Goal: Task Accomplishment & Management: Manage account settings

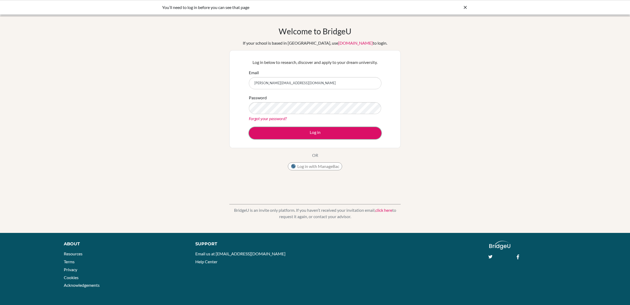
click at [291, 134] on button "Log in" at bounding box center [315, 133] width 133 height 12
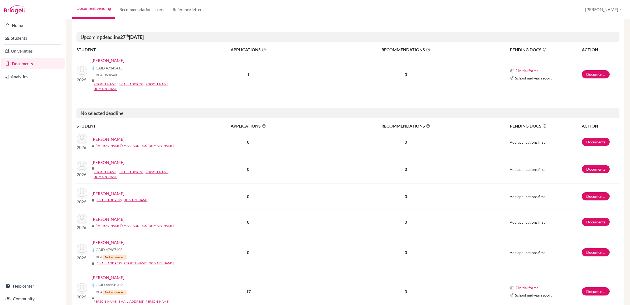
scroll to position [768, 0]
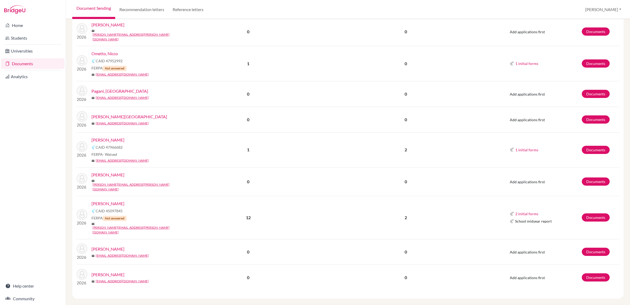
scroll to position [424, 0]
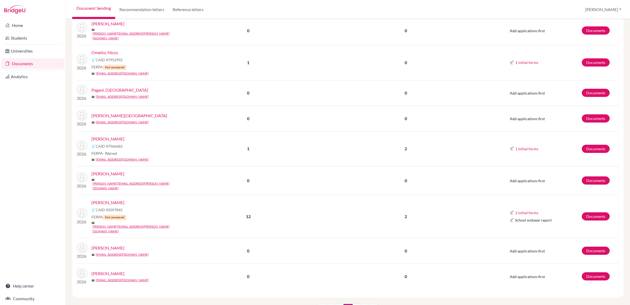
click at [114, 136] on link "Pinto, João Pedro" at bounding box center [107, 139] width 33 height 6
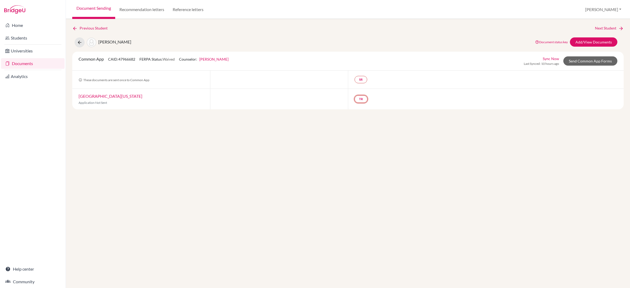
click at [364, 98] on link "TR" at bounding box center [361, 98] width 13 height 7
click at [359, 126] on div "Previous Student Next Student [PERSON_NAME] Document status key TR Requirement.…" at bounding box center [348, 153] width 564 height 269
click at [359, 82] on link "SR" at bounding box center [361, 79] width 13 height 7
click at [79, 41] on icon at bounding box center [79, 42] width 5 height 5
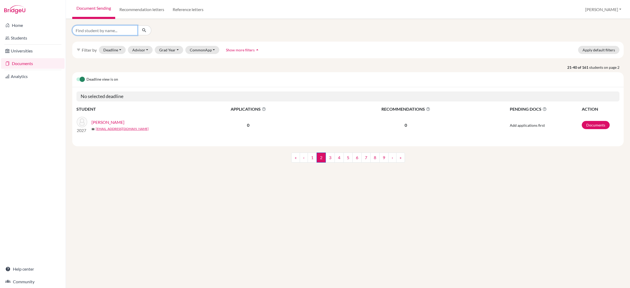
click at [106, 31] on input "Find student by name..." at bounding box center [104, 30] width 65 height 10
type input "joão pedro"
click button "submit" at bounding box center [144, 30] width 14 height 10
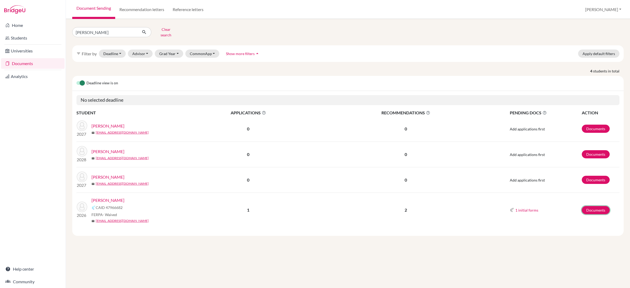
click at [595, 206] on link "Documents" at bounding box center [596, 210] width 28 height 8
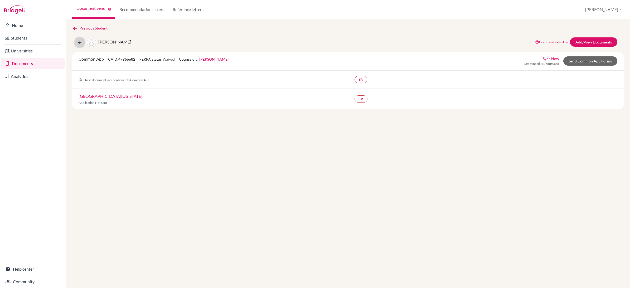
click at [82, 44] on icon at bounding box center [79, 42] width 5 height 5
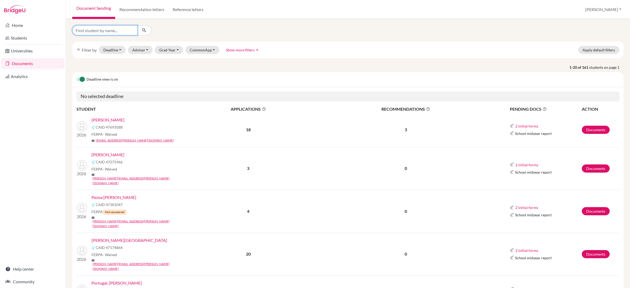
click at [96, 31] on input "Find student by name..." at bounding box center [104, 30] width 65 height 10
type input "ruhik"
click at [113, 120] on link "[PERSON_NAME]" at bounding box center [107, 120] width 33 height 6
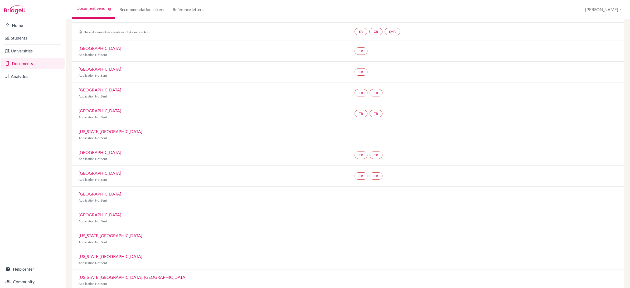
scroll to position [33, 0]
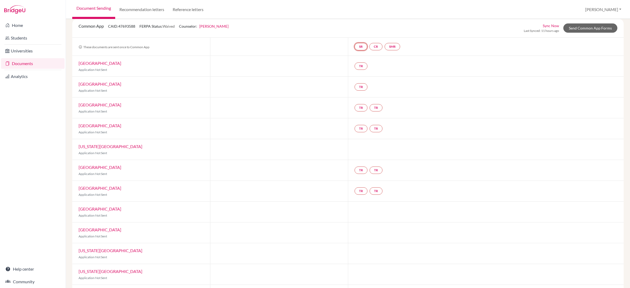
click at [359, 45] on link "SR" at bounding box center [361, 46] width 13 height 7
click at [379, 43] on link "CR" at bounding box center [375, 46] width 13 height 7
click at [392, 46] on link "SMR" at bounding box center [393, 46] width 16 height 7
click at [289, 63] on div at bounding box center [279, 66] width 138 height 21
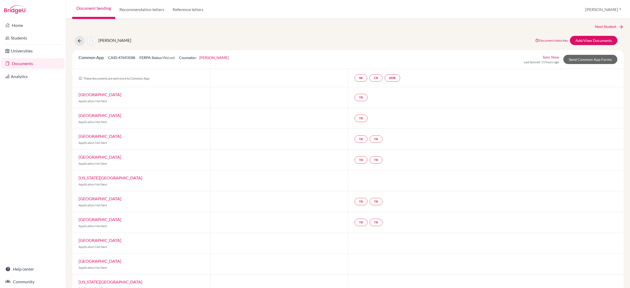
scroll to position [0, 0]
click at [591, 40] on link "Add/View Documents" at bounding box center [593, 41] width 47 height 9
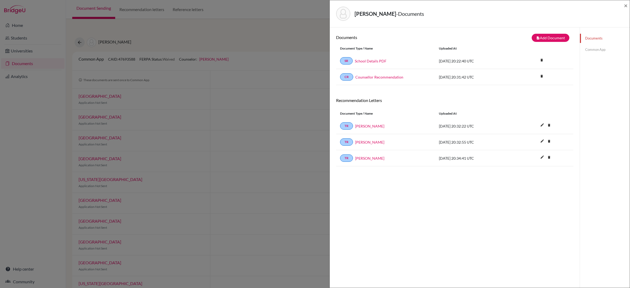
click at [207, 118] on div "[PERSON_NAME] - Documents × Documents note_add Add Document Document type Chang…" at bounding box center [315, 144] width 630 height 288
click at [293, 32] on div "[PERSON_NAME] - Documents × Documents note_add Add Document Document type Chang…" at bounding box center [315, 144] width 630 height 288
click at [626, 4] on span "×" at bounding box center [626, 6] width 4 height 8
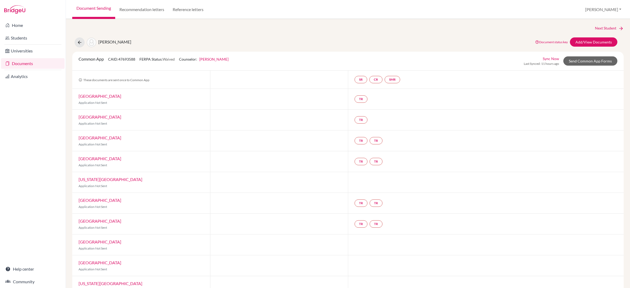
click at [265, 20] on div "Next Student [PERSON_NAME] Document status key TR Requirement. Document not upl…" at bounding box center [348, 153] width 564 height 269
click at [144, 8] on link "Recommendation letters" at bounding box center [141, 9] width 53 height 19
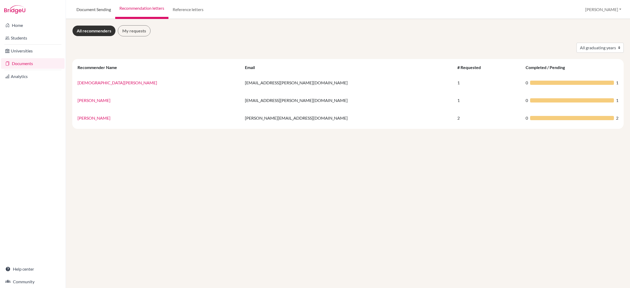
click at [84, 11] on link "Document Sending" at bounding box center [93, 9] width 43 height 19
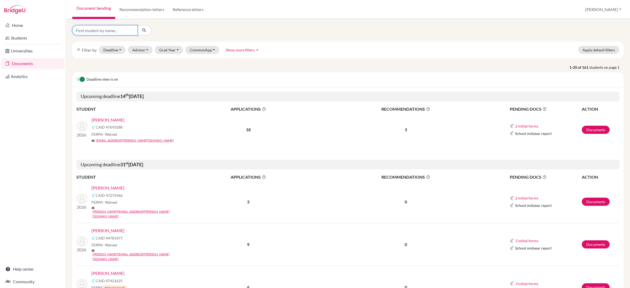
click at [95, 30] on input "Find student by name..." at bounding box center [104, 30] width 65 height 10
type input "joão"
click button "submit" at bounding box center [144, 30] width 14 height 10
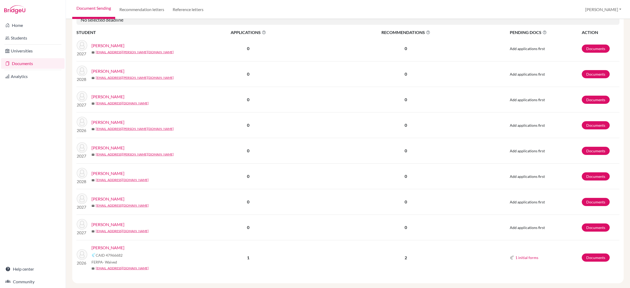
scroll to position [153, 0]
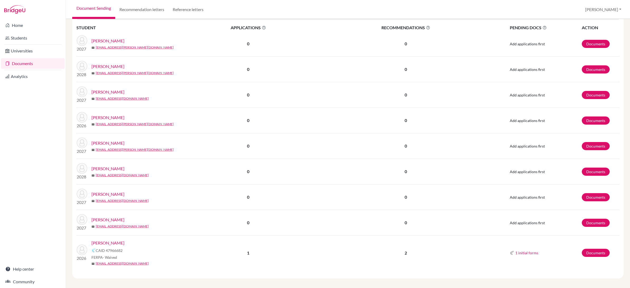
click at [115, 242] on link "[PERSON_NAME]" at bounding box center [107, 243] width 33 height 6
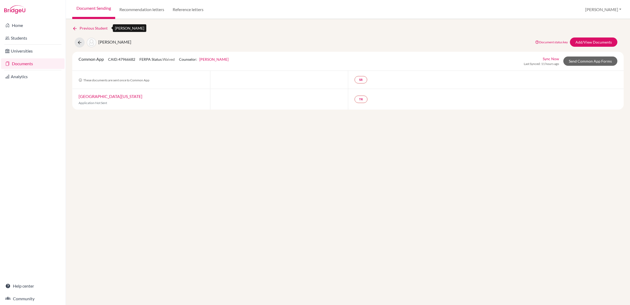
click at [75, 30] on icon at bounding box center [74, 28] width 5 height 5
